Goal: Check status: Check status

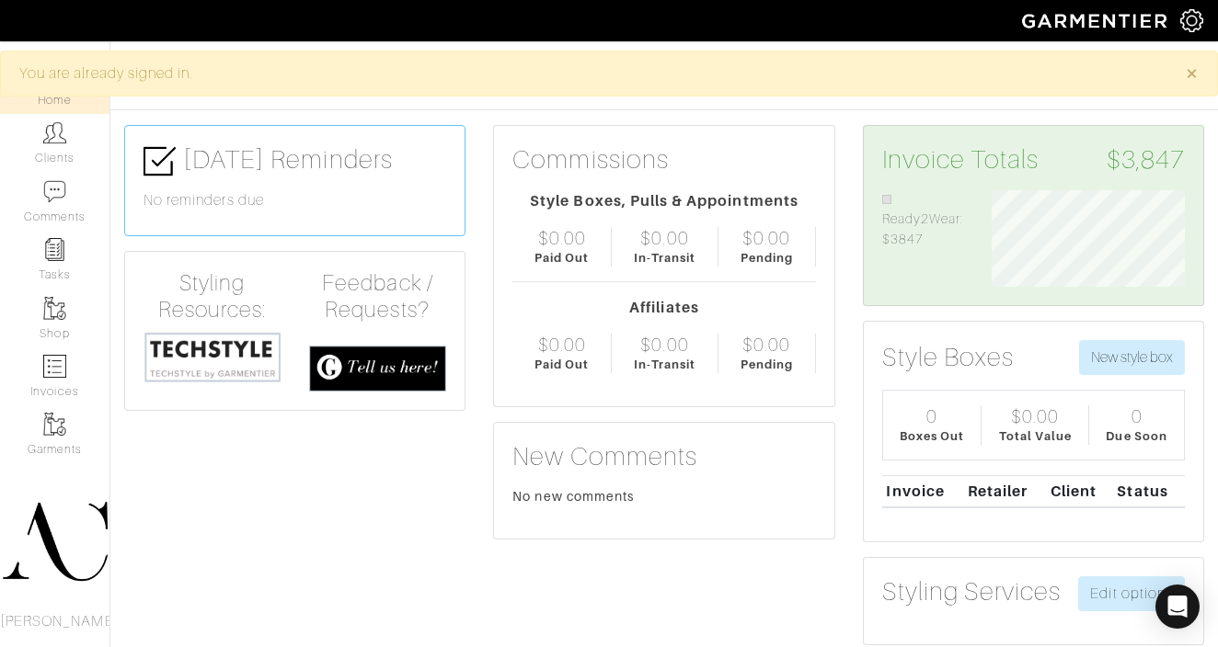
scroll to position [97, 220]
click at [51, 382] on link "Invoices" at bounding box center [54, 377] width 109 height 58
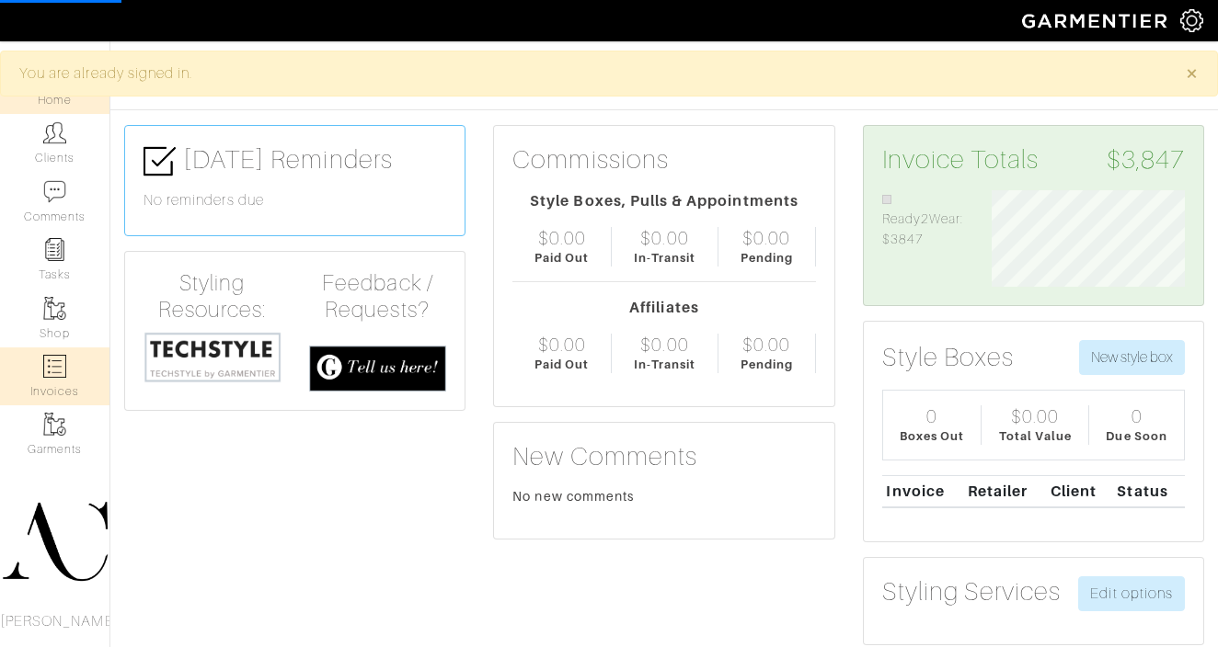
select select
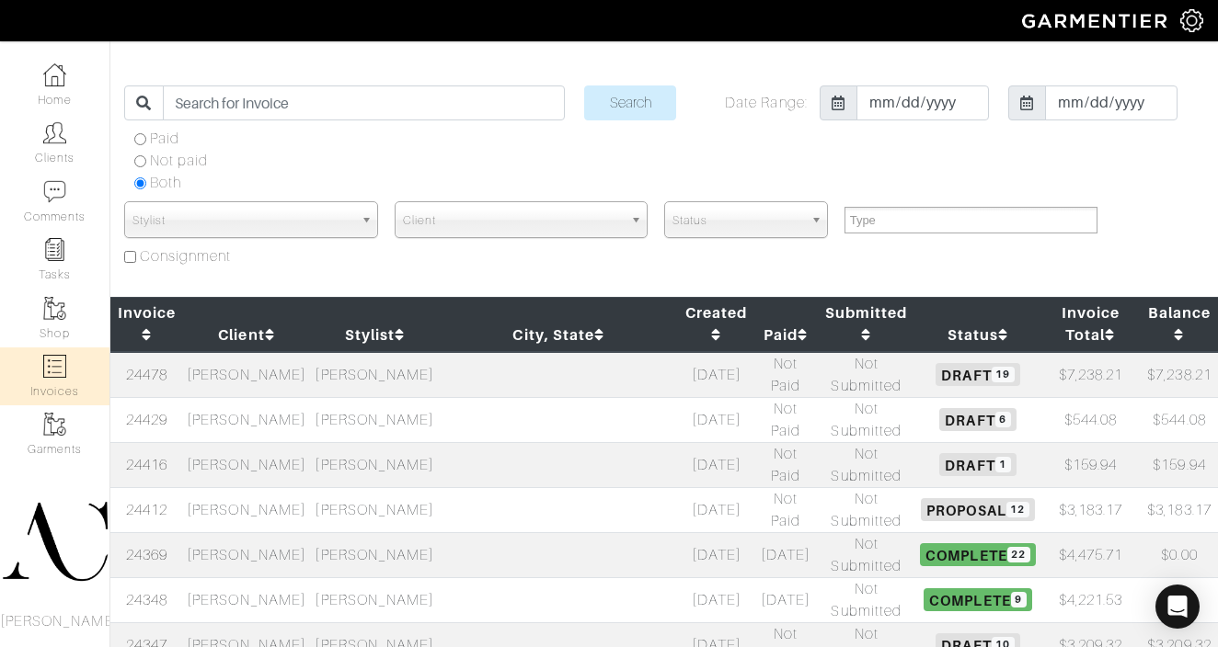
scroll to position [40, 0]
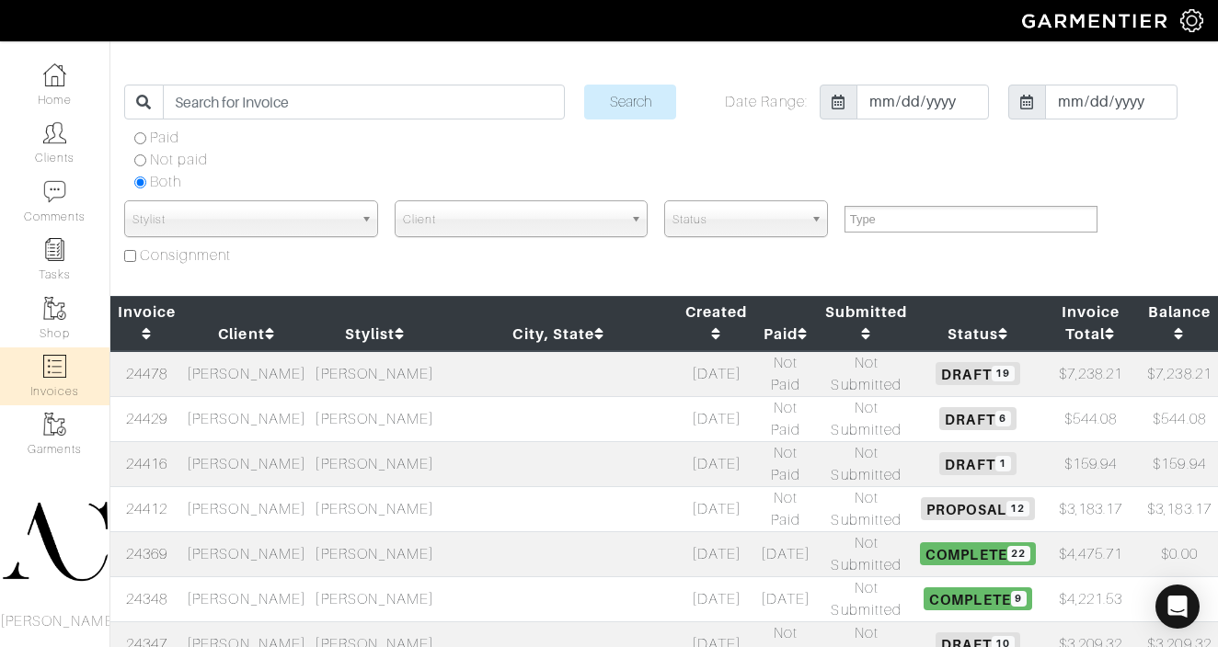
click at [486, 577] on td at bounding box center [559, 599] width 240 height 45
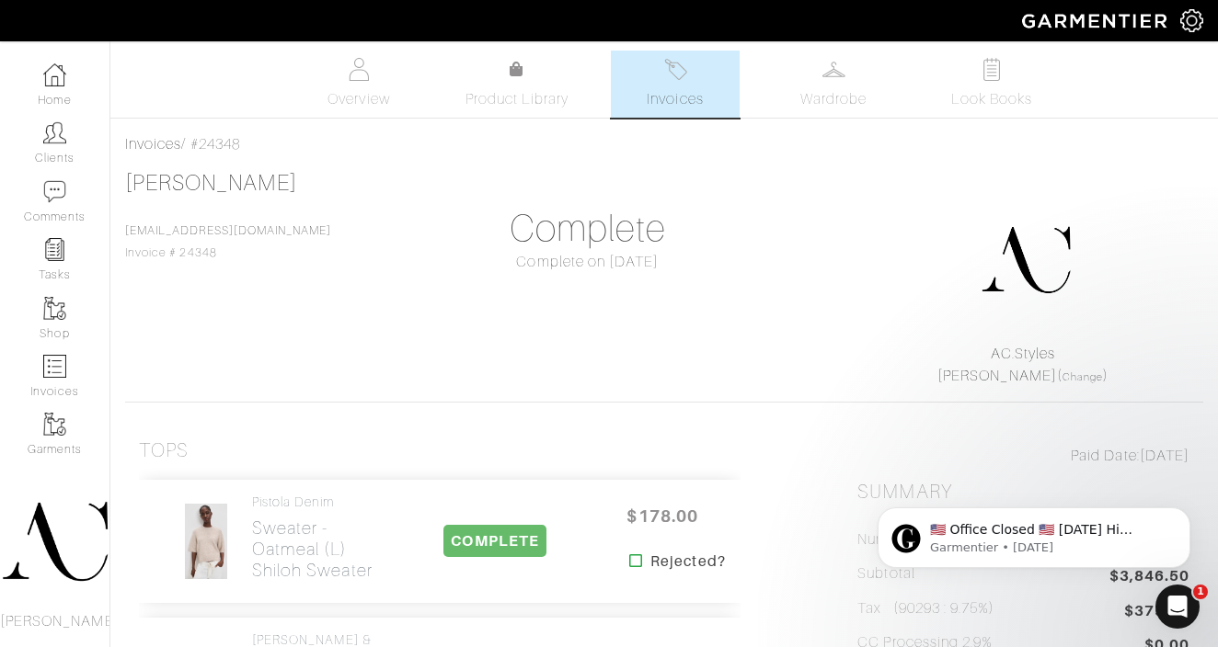
drag, startPoint x: 222, startPoint y: 252, endPoint x: 125, endPoint y: 254, distance: 96.6
click at [125, 254] on div "Lisa Edwards lisainpdr@gmail.com Invoice # 24348" at bounding box center [228, 216] width 206 height 93
copy span "Invoice # 24348"
